Goal: Navigation & Orientation: Find specific page/section

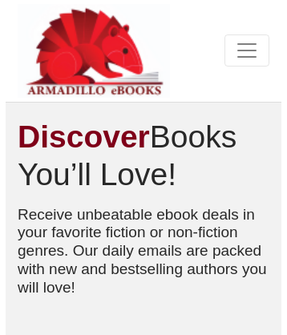
scroll to position [17118, 0]
